Goal: Task Accomplishment & Management: Use online tool/utility

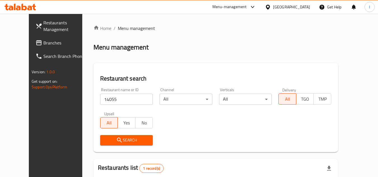
drag, startPoint x: 0, startPoint y: 0, endPoint x: 30, endPoint y: 37, distance: 48.0
click at [31, 38] on link "Branches" at bounding box center [61, 42] width 61 height 13
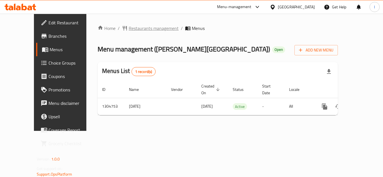
click at [129, 29] on span "Restaurants management" at bounding box center [154, 28] width 50 height 7
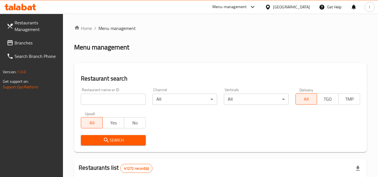
click at [114, 99] on input "search" at bounding box center [113, 99] width 65 height 11
paste input "703392"
type input "703392"
click button "Search" at bounding box center [113, 140] width 65 height 10
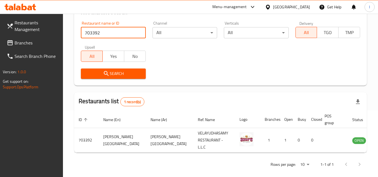
scroll to position [73, 0]
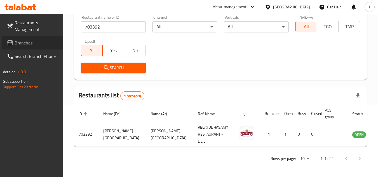
click at [43, 45] on span "Branches" at bounding box center [37, 42] width 44 height 7
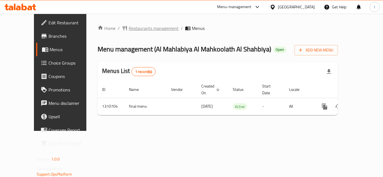
click at [137, 28] on span "Restaurants management" at bounding box center [154, 28] width 50 height 7
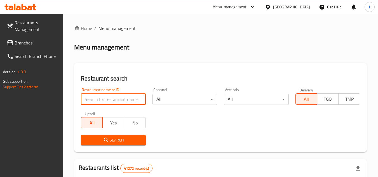
click at [116, 97] on input "search" at bounding box center [113, 99] width 65 height 11
paste input "705544"
type input "705544"
click button "Search" at bounding box center [113, 140] width 65 height 10
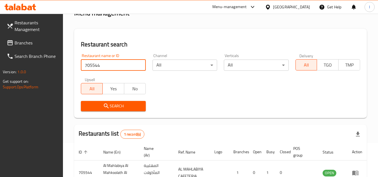
scroll to position [73, 0]
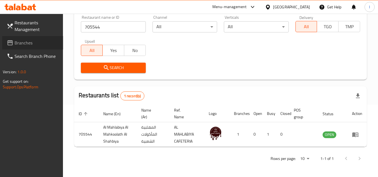
click at [36, 41] on span "Branches" at bounding box center [37, 42] width 44 height 7
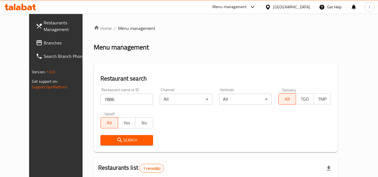
scroll to position [68, 0]
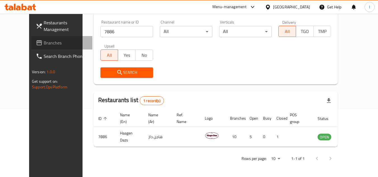
click at [44, 40] on span "Branches" at bounding box center [66, 42] width 44 height 7
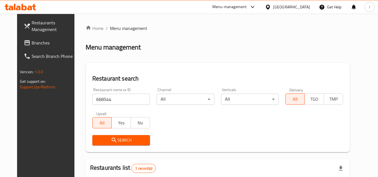
scroll to position [68, 0]
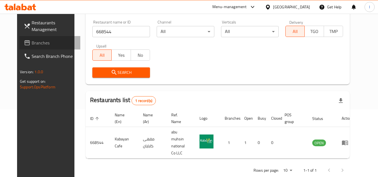
click at [32, 39] on span "Branches" at bounding box center [54, 42] width 44 height 7
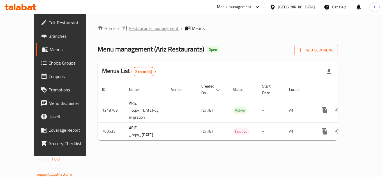
click at [137, 27] on span "Restaurants management" at bounding box center [154, 28] width 50 height 7
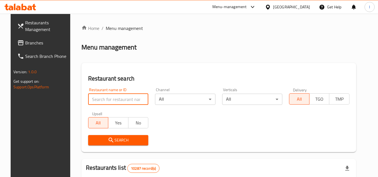
click at [109, 97] on input "search" at bounding box center [118, 99] width 60 height 11
paste input "650196"
type input "650196"
click button "Search" at bounding box center [118, 140] width 60 height 10
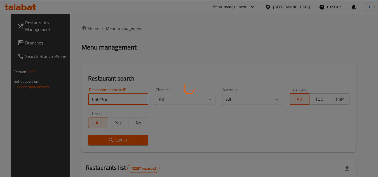
scroll to position [56, 0]
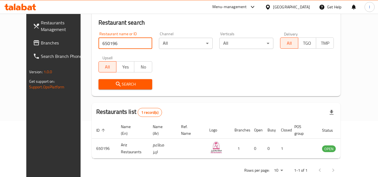
click at [41, 42] on span "Branches" at bounding box center [63, 42] width 44 height 7
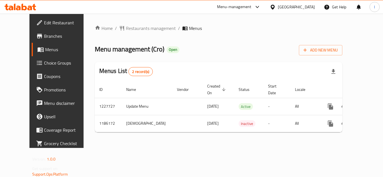
click at [126, 21] on div "Home / Restaurants management / Menus Menu management ( Cro ) Open Add New Menu…" at bounding box center [218, 81] width 270 height 134
click at [127, 29] on span "Restaurants management" at bounding box center [151, 28] width 50 height 7
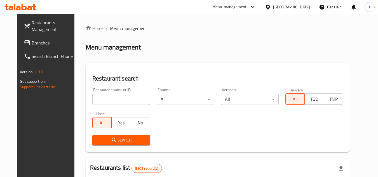
click at [115, 99] on input "search" at bounding box center [121, 99] width 58 height 11
paste input "666590"
type input "666590"
click button "Search" at bounding box center [121, 140] width 58 height 10
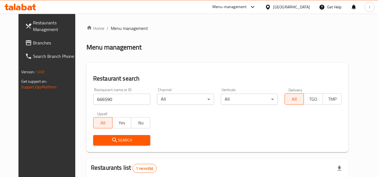
scroll to position [68, 0]
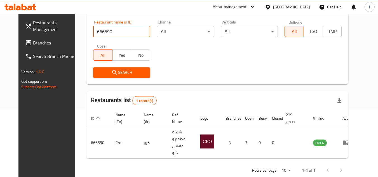
click at [33, 41] on span "Branches" at bounding box center [55, 42] width 44 height 7
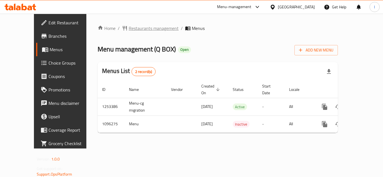
click at [135, 29] on span "Restaurants management" at bounding box center [154, 28] width 50 height 7
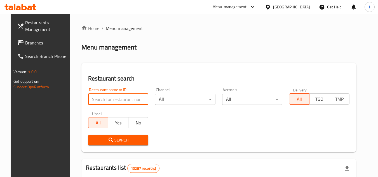
click at [108, 101] on input "search" at bounding box center [118, 99] width 60 height 11
paste input "665003"
type input "665003"
click at [121, 139] on span "Search" at bounding box center [119, 140] width 52 height 7
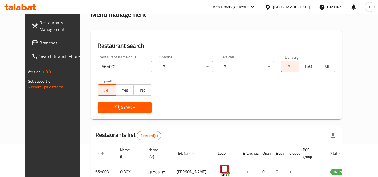
scroll to position [68, 0]
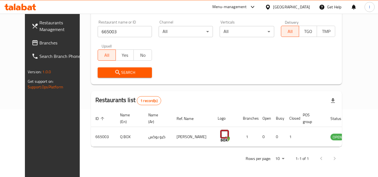
click at [39, 40] on span "Branches" at bounding box center [61, 42] width 44 height 7
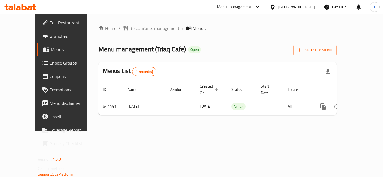
click at [129, 28] on span "Restaurants management" at bounding box center [154, 28] width 50 height 7
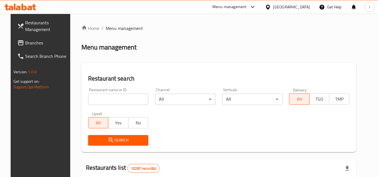
click at [110, 102] on input "search" at bounding box center [118, 99] width 60 height 11
paste input "Mango Trifle"
type input "Mango Trifle"
drag, startPoint x: 134, startPoint y: 99, endPoint x: 139, endPoint y: 99, distance: 5.0
click at [134, 99] on input "Mango Trifle" at bounding box center [118, 99] width 60 height 11
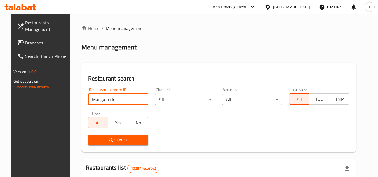
drag, startPoint x: 143, startPoint y: 99, endPoint x: 139, endPoint y: 100, distance: 4.0
click at [143, 99] on input "Mango Trifle" at bounding box center [118, 99] width 60 height 11
click at [139, 100] on input "Mango Trifle" at bounding box center [118, 99] width 60 height 11
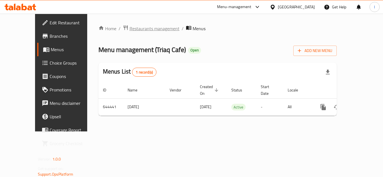
click at [129, 30] on span "Restaurants management" at bounding box center [154, 28] width 50 height 7
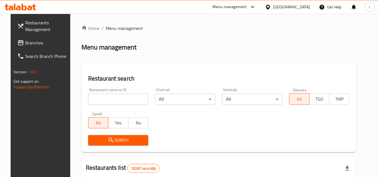
click at [94, 98] on input "search" at bounding box center [118, 99] width 60 height 11
paste input "640726"
type input "640726"
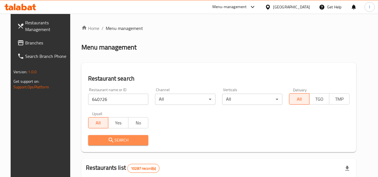
click at [128, 139] on span "Search" at bounding box center [119, 140] width 52 height 7
click at [128, 139] on div at bounding box center [189, 88] width 378 height 177
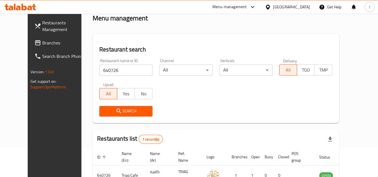
scroll to position [56, 0]
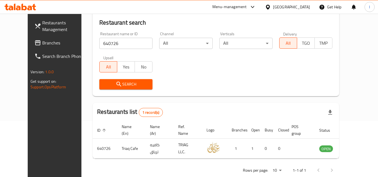
click at [42, 45] on span "Branches" at bounding box center [64, 42] width 44 height 7
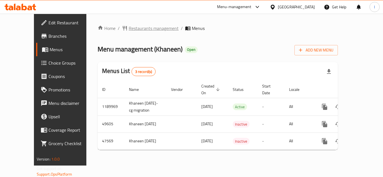
click at [138, 29] on span "Restaurants management" at bounding box center [154, 28] width 50 height 7
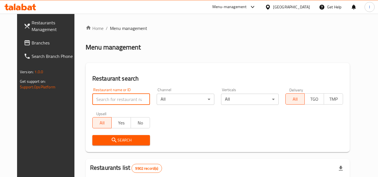
click at [112, 102] on input "search" at bounding box center [121, 99] width 58 height 11
click at [122, 103] on input "search" at bounding box center [121, 99] width 58 height 11
paste input "2751"
type input "2751"
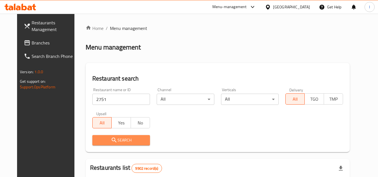
click at [111, 139] on span "Search" at bounding box center [121, 140] width 49 height 7
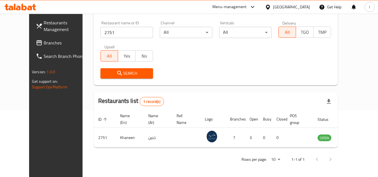
scroll to position [68, 0]
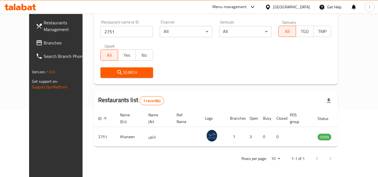
click at [44, 41] on span "Branches" at bounding box center [66, 42] width 44 height 7
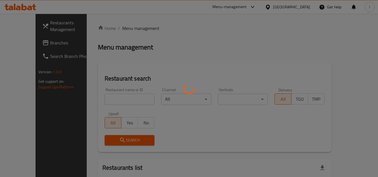
click at [122, 96] on div at bounding box center [189, 88] width 378 height 177
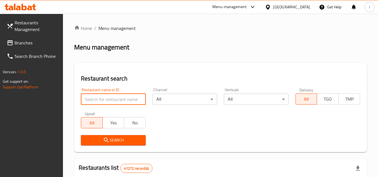
click at [122, 99] on input "search" at bounding box center [113, 99] width 65 height 11
paste input "611297"
type input "611297"
click at [121, 140] on span "Search" at bounding box center [113, 140] width 56 height 7
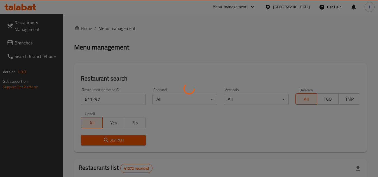
click at [122, 140] on div at bounding box center [189, 88] width 378 height 177
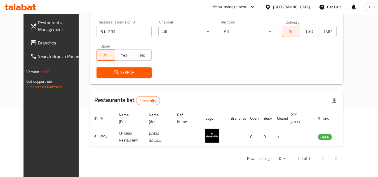
scroll to position [68, 0]
click at [38, 43] on span "Branches" at bounding box center [60, 42] width 44 height 7
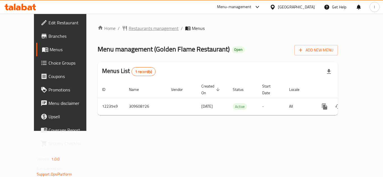
click at [129, 27] on span "Restaurants management" at bounding box center [154, 28] width 50 height 7
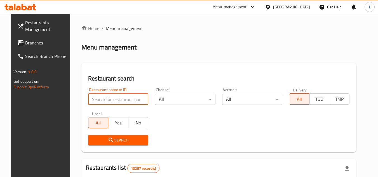
click at [107, 100] on input "search" at bounding box center [118, 99] width 60 height 11
paste input "674475"
type input "674475"
click button "Search" at bounding box center [118, 140] width 60 height 10
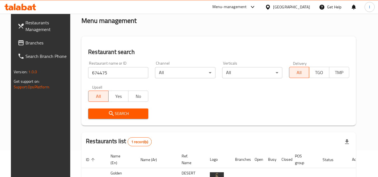
scroll to position [68, 0]
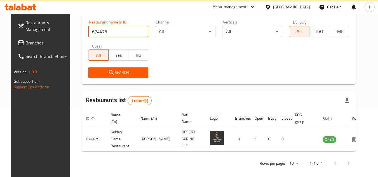
click at [43, 42] on span "Branches" at bounding box center [47, 42] width 44 height 7
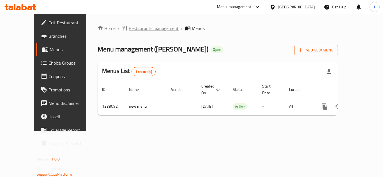
click at [129, 27] on span "Restaurants management" at bounding box center [154, 28] width 50 height 7
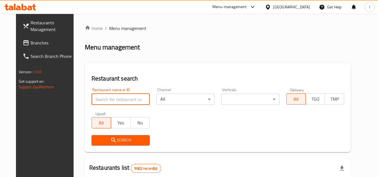
click at [120, 101] on input "search" at bounding box center [121, 99] width 58 height 11
paste input "679589"
type input "679589"
click button "Search" at bounding box center [121, 140] width 58 height 10
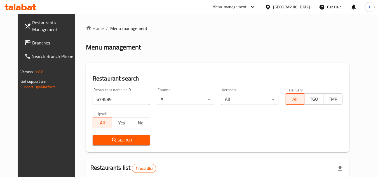
scroll to position [56, 0]
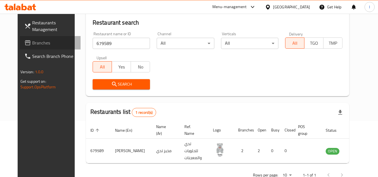
click at [32, 42] on span "Branches" at bounding box center [54, 42] width 44 height 7
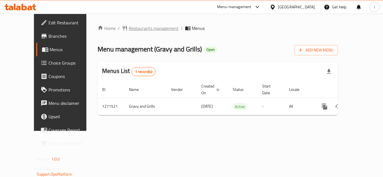
click at [129, 27] on span "Restaurants management" at bounding box center [154, 28] width 50 height 7
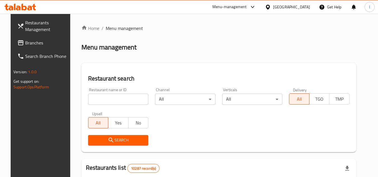
click at [98, 95] on input "search" at bounding box center [118, 99] width 60 height 11
paste input "689786"
type input "689786"
click button "Search" at bounding box center [118, 140] width 60 height 10
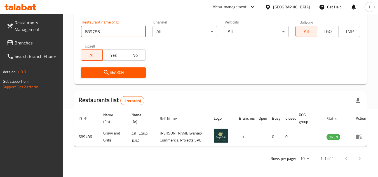
scroll to position [73, 0]
drag, startPoint x: 36, startPoint y: 46, endPoint x: 18, endPoint y: 53, distance: 19.1
click at [36, 46] on span "Branches" at bounding box center [37, 42] width 44 height 7
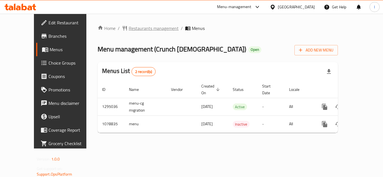
click at [129, 27] on span "Restaurants management" at bounding box center [154, 28] width 50 height 7
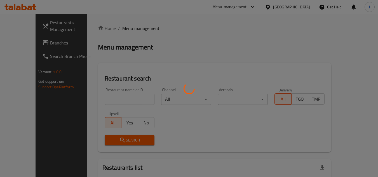
click at [111, 100] on div at bounding box center [189, 88] width 378 height 177
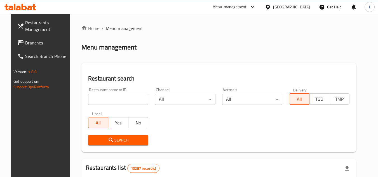
click at [107, 98] on input "search" at bounding box center [118, 99] width 60 height 11
paste input "664103"
type input "664103"
click button "Search" at bounding box center [118, 140] width 60 height 10
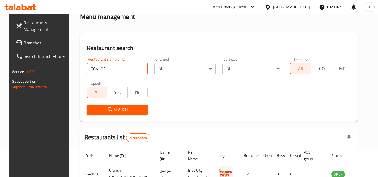
scroll to position [68, 0]
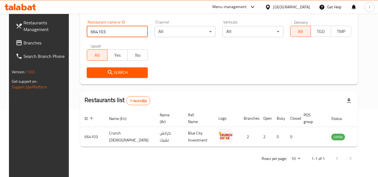
click at [37, 46] on link "Branches" at bounding box center [41, 42] width 61 height 13
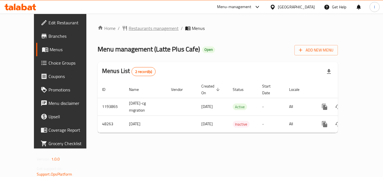
click at [129, 30] on span "Restaurants management" at bounding box center [154, 28] width 50 height 7
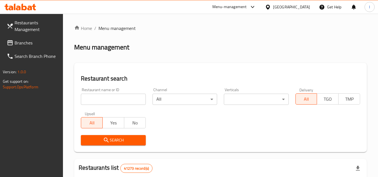
click at [117, 98] on input "search" at bounding box center [113, 99] width 65 height 11
paste input "24343"
type input "24343"
click button "Search" at bounding box center [113, 140] width 65 height 10
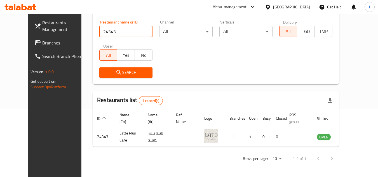
scroll to position [68, 0]
click at [42, 41] on span "Branches" at bounding box center [64, 42] width 44 height 7
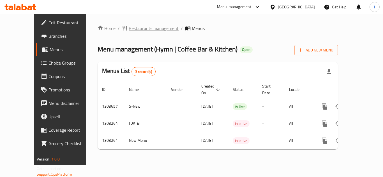
click at [129, 28] on span "Restaurants management" at bounding box center [154, 28] width 50 height 7
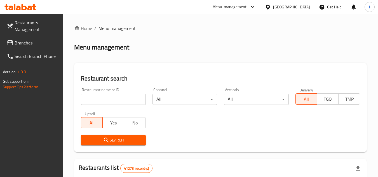
click at [110, 98] on input "search" at bounding box center [113, 99] width 65 height 11
paste input "702708"
type input "702708"
click button "Search" at bounding box center [113, 140] width 65 height 10
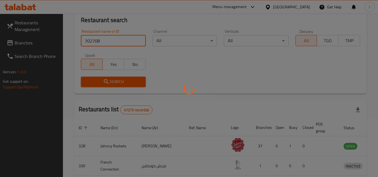
scroll to position [68, 0]
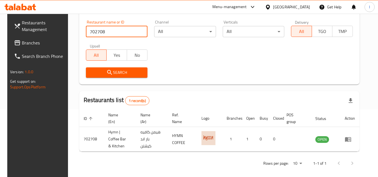
click at [29, 41] on span "Branches" at bounding box center [44, 42] width 44 height 7
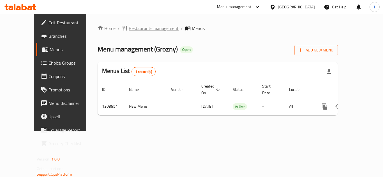
click at [129, 30] on span "Restaurants management" at bounding box center [154, 28] width 50 height 7
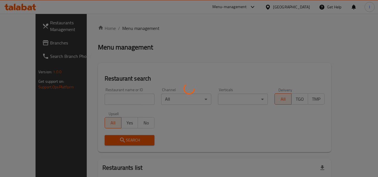
click at [123, 101] on div at bounding box center [189, 88] width 378 height 177
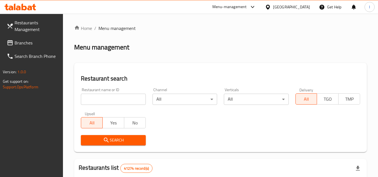
click at [122, 98] on div at bounding box center [189, 88] width 378 height 177
click at [122, 98] on input "search" at bounding box center [113, 99] width 65 height 11
paste input "705072"
type input "705072"
click button "Search" at bounding box center [113, 140] width 65 height 10
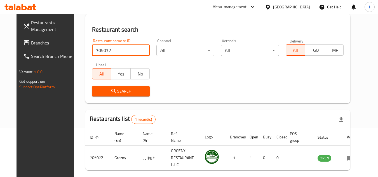
scroll to position [56, 0]
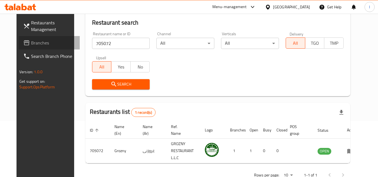
click at [38, 41] on span "Branches" at bounding box center [53, 42] width 44 height 7
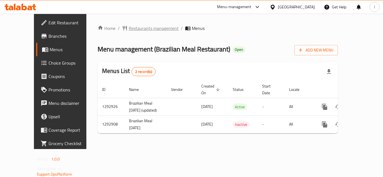
click at [129, 26] on span "Restaurants management" at bounding box center [154, 28] width 50 height 7
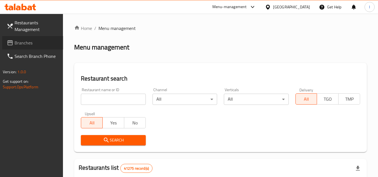
click at [23, 42] on span "Branches" at bounding box center [37, 42] width 44 height 7
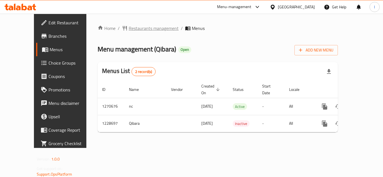
click at [129, 28] on span "Restaurants management" at bounding box center [154, 28] width 50 height 7
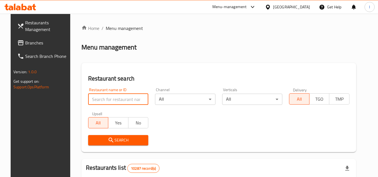
click at [118, 99] on input "search" at bounding box center [118, 99] width 60 height 11
paste input "676521"
type input "676521"
click at [131, 136] on button "Search" at bounding box center [118, 140] width 60 height 10
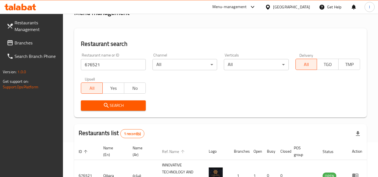
scroll to position [80, 0]
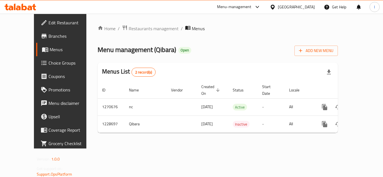
click at [48, 61] on span "Choice Groups" at bounding box center [70, 63] width 45 height 7
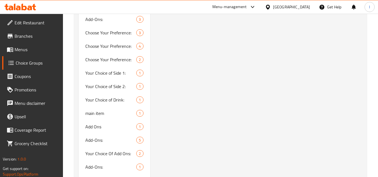
scroll to position [846, 0]
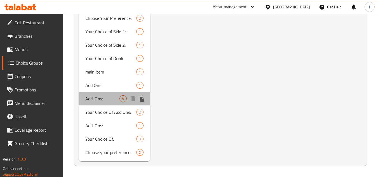
click at [104, 98] on span "Add-Ons:" at bounding box center [102, 98] width 34 height 7
type input "Add-Ons:"
type input "5"
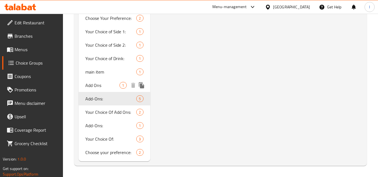
click at [105, 82] on span "Add Ons" at bounding box center [102, 85] width 34 height 7
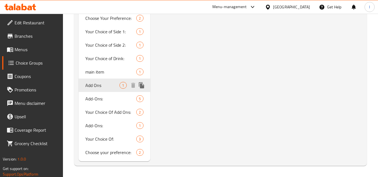
type input "Add Ons"
type input "إضافات"
type input "1"
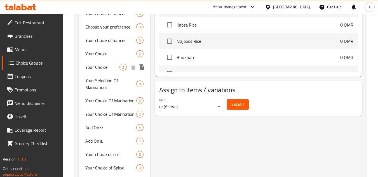
scroll to position [258, 0]
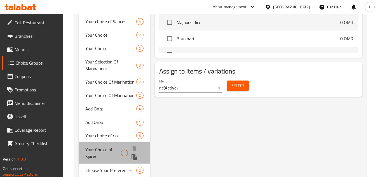
click at [104, 151] on span "Your Choice of Spicy:" at bounding box center [103, 152] width 36 height 13
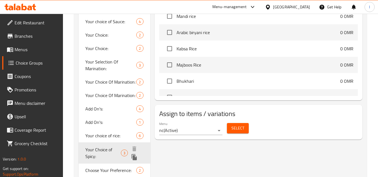
type input "Your Choice of Spicy:"
type input "اختيارك من سبايسي:"
type input "1"
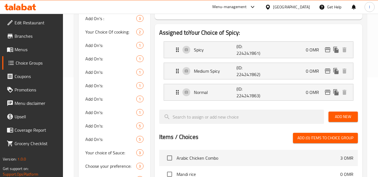
scroll to position [90, 0]
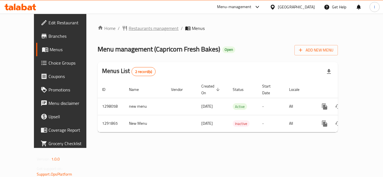
click at [129, 26] on span "Restaurants management" at bounding box center [154, 28] width 50 height 7
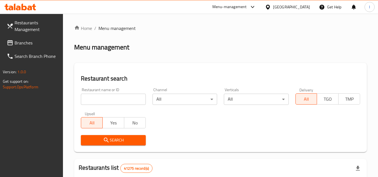
click at [107, 98] on input "search" at bounding box center [113, 99] width 65 height 11
paste input "698362"
type input "698362"
click button "Search" at bounding box center [113, 140] width 65 height 10
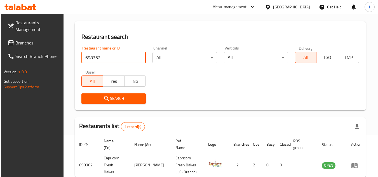
scroll to position [73, 0]
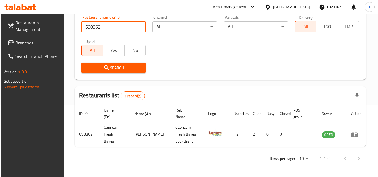
click at [32, 38] on link "Branches" at bounding box center [33, 42] width 61 height 13
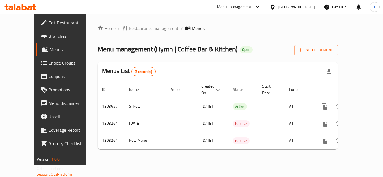
click at [129, 28] on span "Restaurants management" at bounding box center [154, 28] width 50 height 7
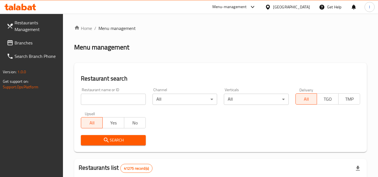
click at [29, 40] on span "Branches" at bounding box center [37, 42] width 44 height 7
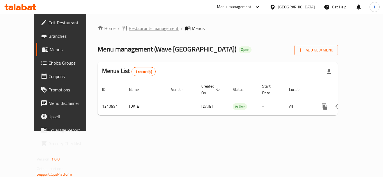
click at [132, 30] on span "Restaurants management" at bounding box center [154, 28] width 50 height 7
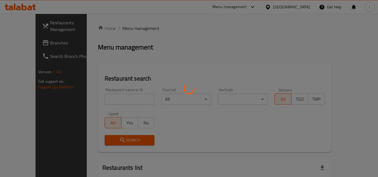
click at [115, 99] on div at bounding box center [189, 88] width 378 height 177
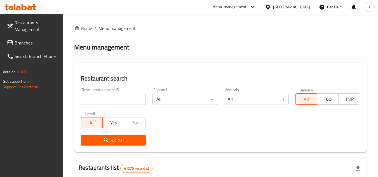
click at [115, 99] on div at bounding box center [189, 88] width 378 height 177
click at [115, 99] on input "search" at bounding box center [113, 99] width 65 height 11
paste input "[URL][DOMAIN_NAME]"
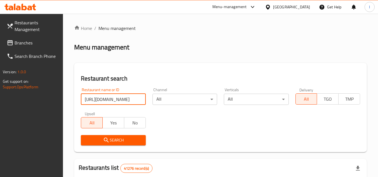
scroll to position [0, 102]
type input "[URL][DOMAIN_NAME]"
click button "Search" at bounding box center [113, 140] width 65 height 10
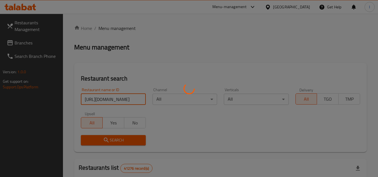
scroll to position [0, 0]
click at [145, 97] on div at bounding box center [189, 88] width 378 height 177
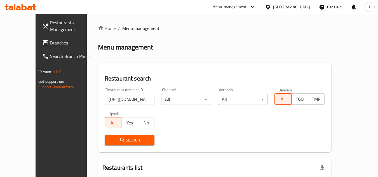
click at [128, 99] on input "[URL][DOMAIN_NAME]" at bounding box center [130, 99] width 50 height 11
click at [140, 98] on input "[URL][DOMAIN_NAME]" at bounding box center [130, 99] width 50 height 11
click at [115, 101] on input "search" at bounding box center [130, 99] width 50 height 11
paste input "[URL][DOMAIN_NAME]"
type input "[URL][DOMAIN_NAME]"
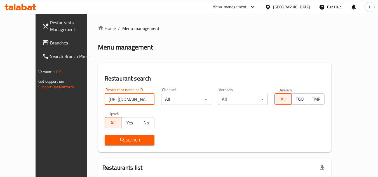
scroll to position [0, 102]
click at [139, 100] on input "[URL][DOMAIN_NAME]" at bounding box center [130, 99] width 50 height 11
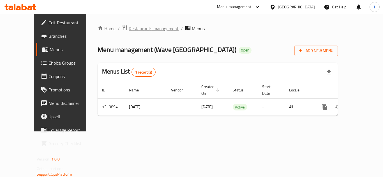
click at [129, 31] on span "Restaurants management" at bounding box center [154, 28] width 50 height 7
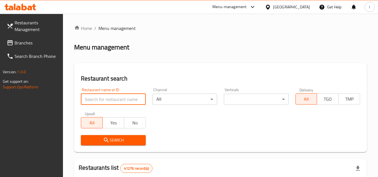
click at [123, 100] on input "search" at bounding box center [113, 99] width 65 height 11
paste input "705614"
type input "705614"
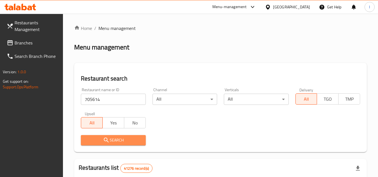
click at [127, 139] on span "Search" at bounding box center [113, 140] width 56 height 7
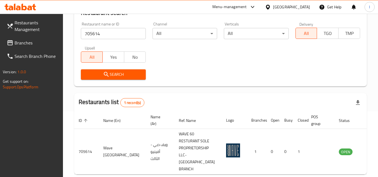
scroll to position [80, 0]
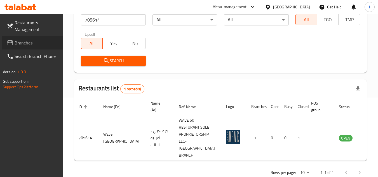
click at [45, 41] on span "Branches" at bounding box center [37, 42] width 44 height 7
